Goal: Check status

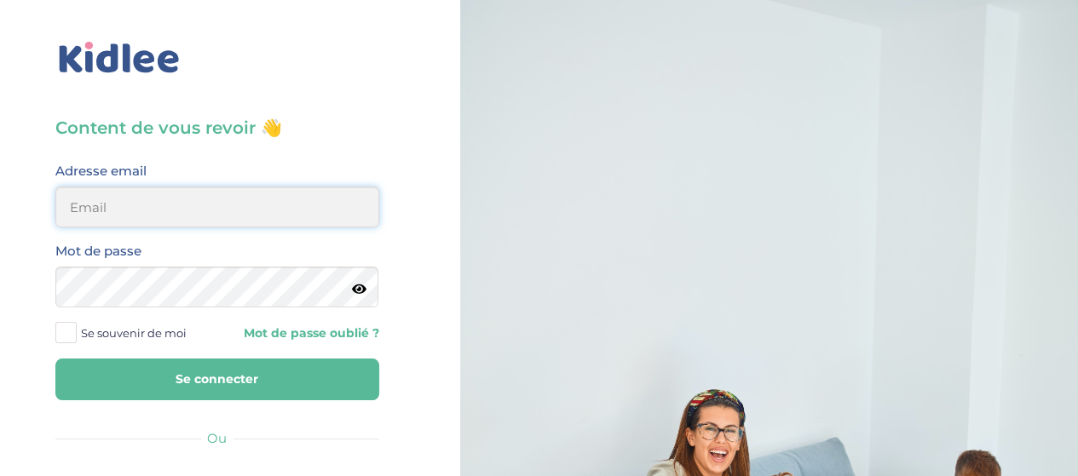
type input "saidjithiziri@gmail.com"
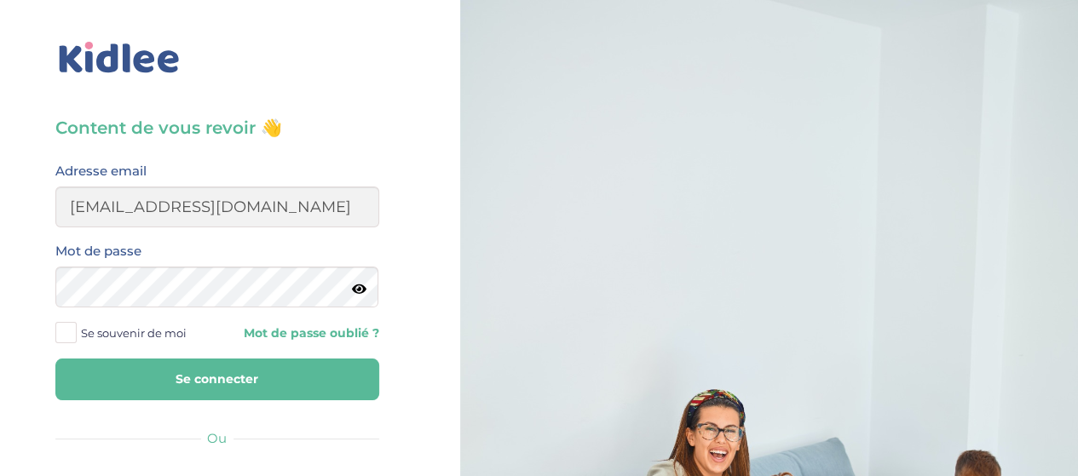
click at [262, 368] on button "Se connecter" at bounding box center [217, 380] width 324 height 42
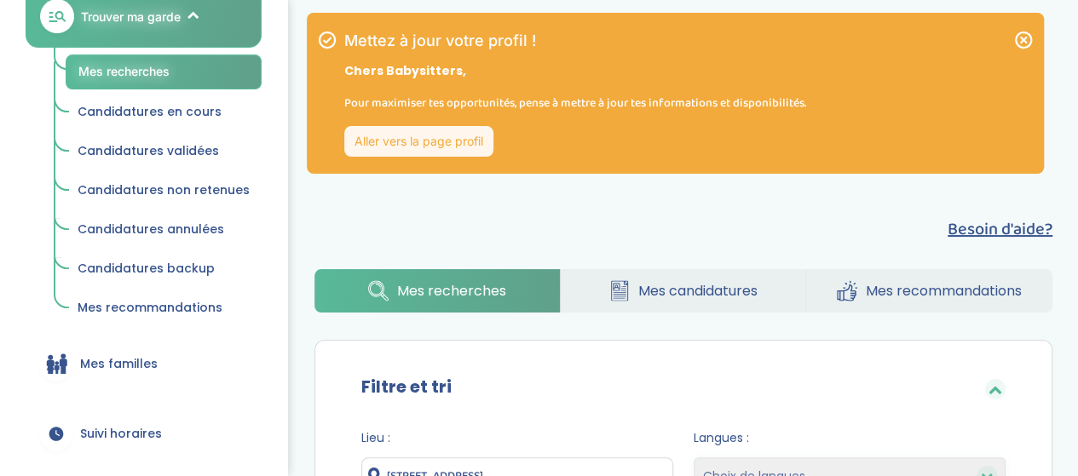
scroll to position [596, 0]
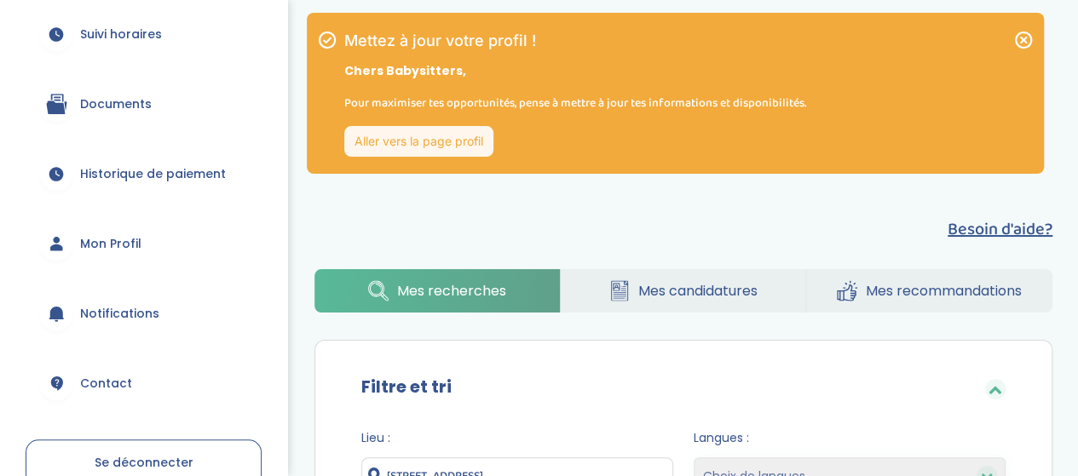
click at [150, 37] on span "Suivi horaires" at bounding box center [121, 35] width 82 height 18
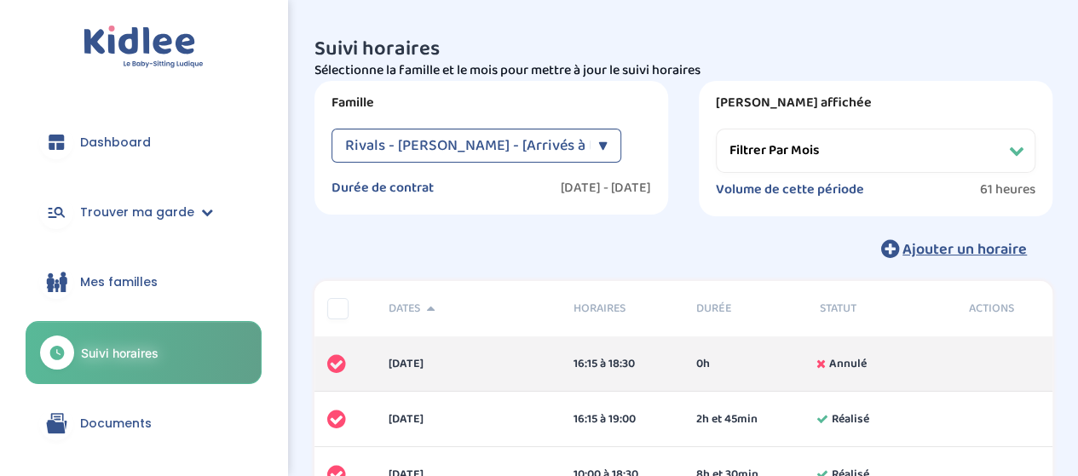
click at [479, 146] on span "Rivals - [PERSON_NAME] - [Arrivés à terme]" at bounding box center [489, 146] width 288 height 34
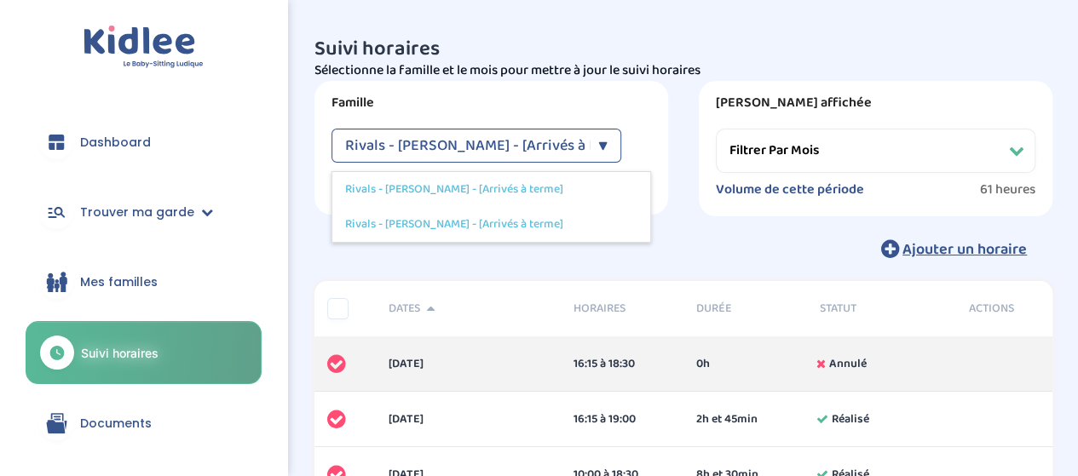
click at [670, 228] on div "Suivi horaires Filtres Sélectionne la famille et le mois pour mettre à jour le …" at bounding box center [683, 152] width 738 height 229
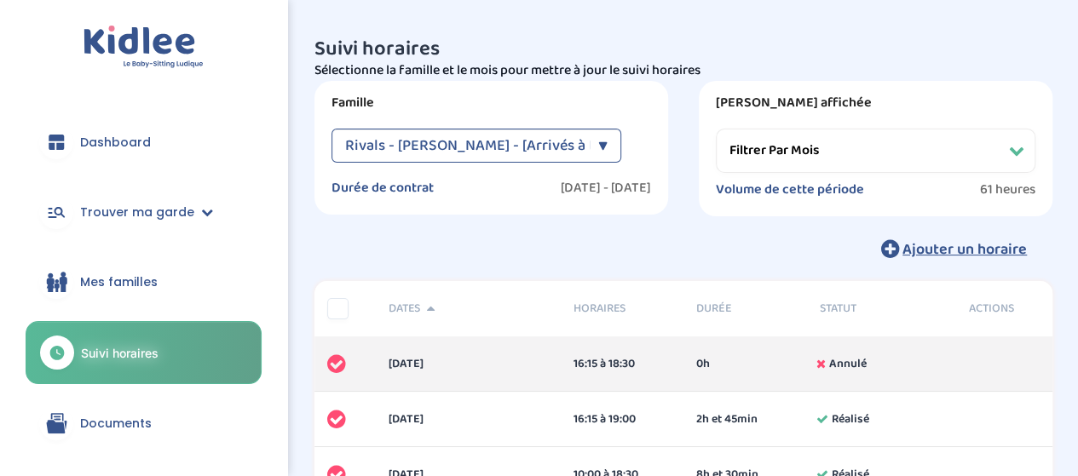
click at [763, 147] on select "Filtrer par mois [DATE] [DATE] [DATE] [DATE] [DATE] [DATE] [DATE] [DATE] [DATE]…" at bounding box center [875, 151] width 319 height 44
select select "[DATE]"
click at [716, 129] on select "Filtrer par mois [DATE] [DATE] [DATE] [DATE] [DATE] [DATE] [DATE] [DATE] [DATE]…" at bounding box center [875, 151] width 319 height 44
